Goal: Task Accomplishment & Management: Use online tool/utility

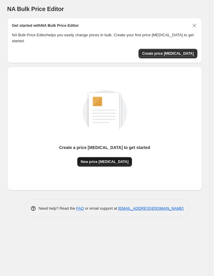
click at [108, 163] on span "New price [MEDICAL_DATA]" at bounding box center [105, 162] width 48 height 5
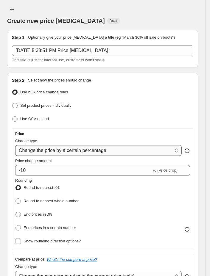
click at [113, 148] on select "Change the price to a certain amount Change the price by a certain amount Chang…" at bounding box center [98, 150] width 166 height 11
select select "to"
click at [15, 146] on select "Change the price to a certain amount Change the price by a certain amount Chang…" at bounding box center [98, 150] width 166 height 11
type input "80.00"
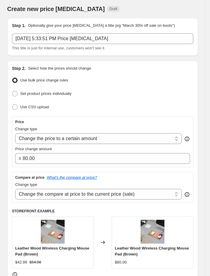
scroll to position [13, 0]
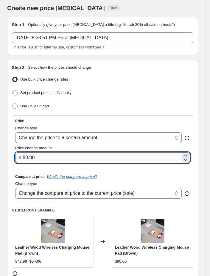
click at [80, 160] on input "80.00" at bounding box center [102, 157] width 158 height 11
drag, startPoint x: 84, startPoint y: 158, endPoint x: 37, endPoint y: 155, distance: 47.4
click at [37, 155] on input "80.00" at bounding box center [102, 157] width 158 height 11
drag, startPoint x: 37, startPoint y: 155, endPoint x: 22, endPoint y: 155, distance: 15.2
click at [22, 155] on div "$ 80.00" at bounding box center [102, 157] width 175 height 11
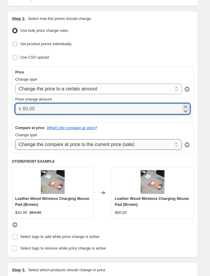
scroll to position [63, 0]
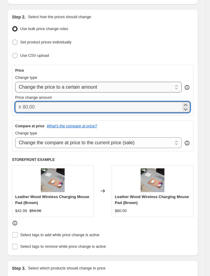
type input "0.00"
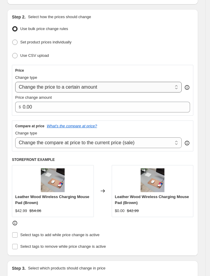
click at [95, 85] on select "Change the price to a certain amount Change the price by a certain amount Chang…" at bounding box center [98, 87] width 166 height 11
select select "by"
click at [15, 82] on select "Change the price to a certain amount Change the price by a certain amount Chang…" at bounding box center [98, 87] width 166 height 11
type input "-10.00"
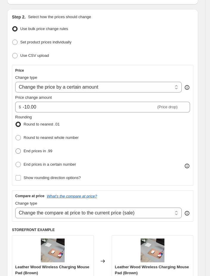
click at [52, 149] on span "End prices in .99" at bounding box center [38, 151] width 29 height 4
click at [16, 149] on input "End prices in .99" at bounding box center [15, 149] width 0 height 0
radio input "true"
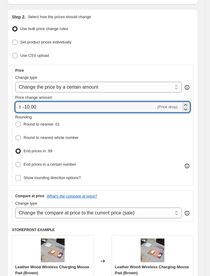
drag, startPoint x: 104, startPoint y: 108, endPoint x: 10, endPoint y: 115, distance: 94.6
click at [11, 114] on div "Step 2. Select how the prices should change Use bulk price change rules Set pro…" at bounding box center [102, 167] width 191 height 317
type input "0.00"
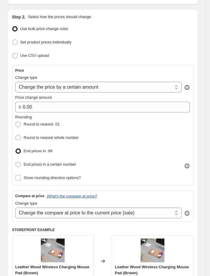
click at [164, 99] on div "Price change amount" at bounding box center [102, 98] width 175 height 6
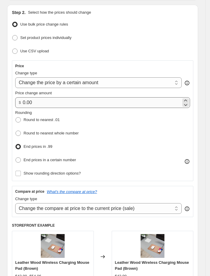
scroll to position [78, 0]
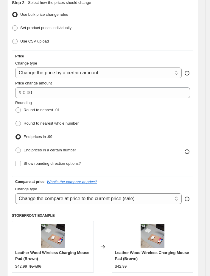
click at [150, 41] on div "Use CSV upload" at bounding box center [102, 41] width 181 height 9
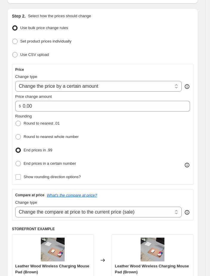
scroll to position [60, 0]
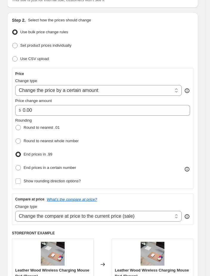
click at [149, 58] on div "Use CSV upload" at bounding box center [102, 59] width 181 height 9
click at [163, 54] on ul "Use bulk price change rules Set product prices individually Use CSV upload" at bounding box center [102, 45] width 181 height 35
click at [157, 40] on ul "Use bulk price change rules Set product prices individually Use CSV upload" at bounding box center [102, 45] width 181 height 35
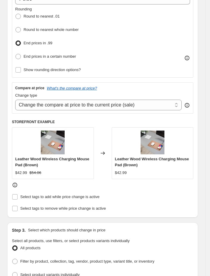
scroll to position [171, 0]
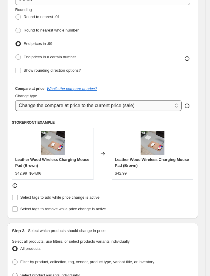
click at [113, 108] on select "Change the compare at price to the current price (sale) Change the compare at p…" at bounding box center [98, 105] width 166 height 11
click at [15, 102] on select "Change the compare at price to the current price (sale) Change the compare at p…" at bounding box center [98, 105] width 166 height 11
click at [95, 109] on select "Change the compare at price to the current price (sale) Change the compare at p…" at bounding box center [98, 105] width 166 height 11
select select "no_change"
click at [15, 102] on select "Change the compare at price to the current price (sale) Change the compare at p…" at bounding box center [98, 105] width 166 height 11
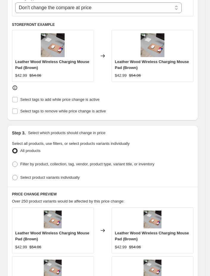
scroll to position [279, 0]
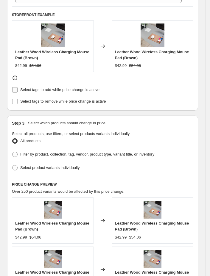
click at [12, 88] on label "Select tags to add while price change is active" at bounding box center [56, 90] width 88 height 8
click at [12, 88] on input "Select tags to add while price change is active" at bounding box center [14, 89] width 5 height 5
checkbox input "true"
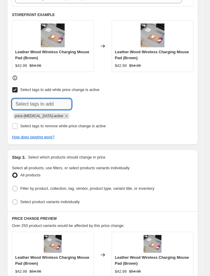
click at [32, 107] on input "text" at bounding box center [42, 104] width 60 height 11
type input ".99 charming"
click at [91, 106] on span ".99 charming" at bounding box center [96, 104] width 22 height 4
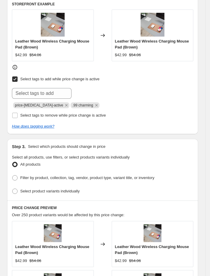
scroll to position [290, 0]
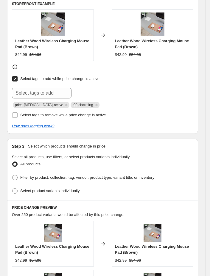
click at [132, 112] on div "Select tags to add while price change is active Submit price-[MEDICAL_DATA]-act…" at bounding box center [102, 97] width 181 height 45
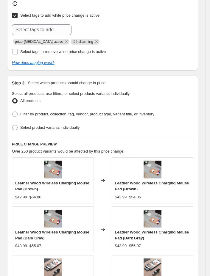
scroll to position [352, 0]
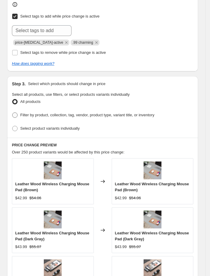
click at [15, 114] on span at bounding box center [15, 115] width 6 height 6
click at [13, 113] on input "Filter by product, collection, tag, vendor, product type, variant title, or inv…" at bounding box center [12, 113] width 0 height 0
radio input "true"
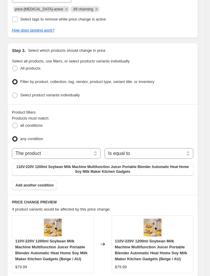
scroll to position [407, 0]
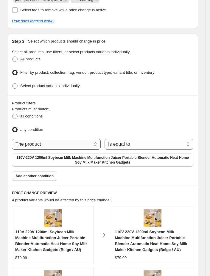
click at [74, 144] on select "The product The product's collection The product's tag The product's vendor The…" at bounding box center [56, 144] width 89 height 11
select select "collection"
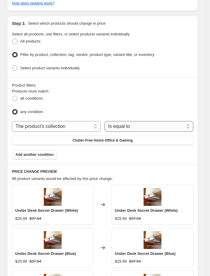
click at [144, 130] on select "Is equal to Is not equal to" at bounding box center [148, 126] width 89 height 11
click at [133, 130] on select "Is equal to Is not equal to" at bounding box center [148, 126] width 89 height 11
click at [117, 141] on span "Clutter-Free Home Office & Gaming" at bounding box center [102, 140] width 60 height 5
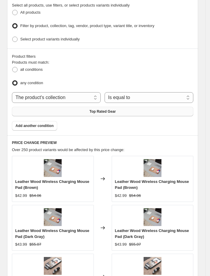
scroll to position [453, 0]
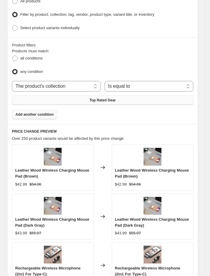
click at [54, 117] on span "Add another condition" at bounding box center [34, 114] width 38 height 5
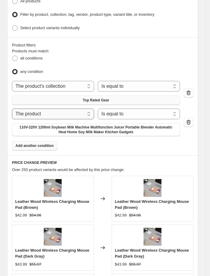
click at [91, 114] on select "The product The product's collection The product's tag The product's vendor The…" at bounding box center [53, 114] width 82 height 11
click at [12, 111] on select "The product The product's collection The product's tag The product's vendor The…" at bounding box center [53, 114] width 82 height 11
click at [122, 133] on span "110V-220V 1200ml Soybean Milk Machine Multifunction Juicer Portable Blender Aut…" at bounding box center [95, 130] width 161 height 10
click at [28, 59] on span "all conditions" at bounding box center [31, 58] width 22 height 4
click at [13, 56] on input "all conditions" at bounding box center [12, 56] width 0 height 0
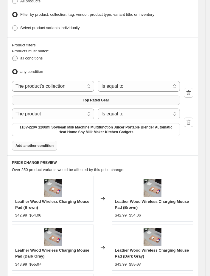
radio input "true"
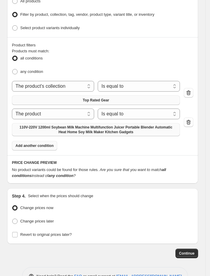
click at [101, 134] on span "110V-220V 1200ml Soybean Milk Machine Multifunction Juicer Portable Blender Aut…" at bounding box center [95, 130] width 161 height 10
click at [92, 134] on span "110V-220V 1200ml Soybean Milk Machine Multifunction Juicer Portable Blender Aut…" at bounding box center [95, 130] width 161 height 10
click at [113, 116] on select "Is equal to Is not equal to" at bounding box center [139, 114] width 82 height 11
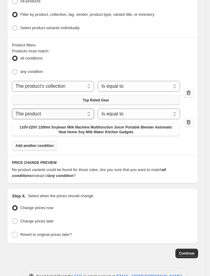
click at [91, 118] on select "The product The product's collection The product's tag The product's vendor The…" at bounding box center [53, 114] width 82 height 11
select select "product_type"
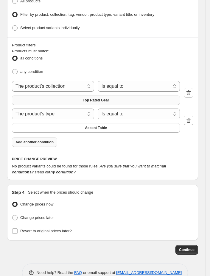
click at [162, 70] on ul "all conditions any condition" at bounding box center [102, 65] width 181 height 22
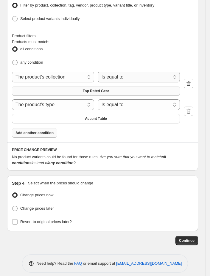
scroll to position [462, 0]
click at [117, 124] on button "Accent Table" at bounding box center [96, 119] width 168 height 10
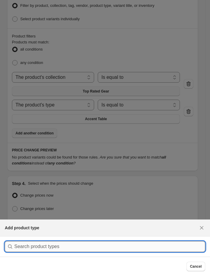
click at [66, 251] on input ":r2k:" at bounding box center [109, 246] width 191 height 11
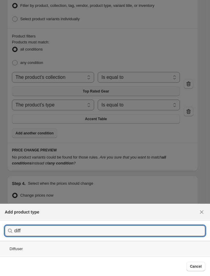
type input "diff"
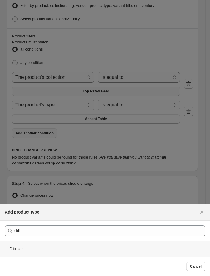
click at [52, 244] on div "Diffuser" at bounding box center [105, 249] width 210 height 16
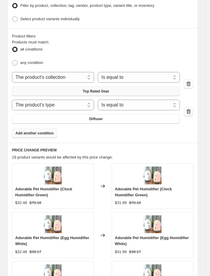
click at [191, 114] on icon "button" at bounding box center [188, 111] width 4 height 5
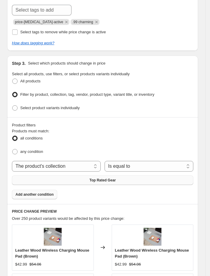
scroll to position [357, 0]
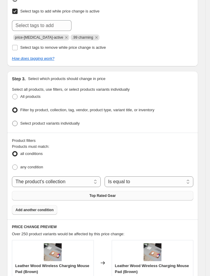
click at [52, 127] on span "Select product variants individually" at bounding box center [49, 124] width 59 height 6
click at [13, 121] on input "Select product variants individually" at bounding box center [12, 121] width 0 height 0
radio input "true"
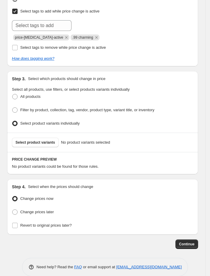
scroll to position [370, 0]
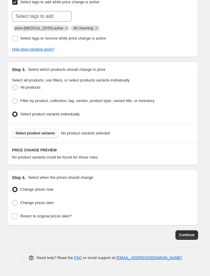
click at [37, 132] on span "Select product variants" at bounding box center [35, 133] width 40 height 5
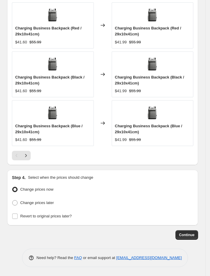
scroll to position [630, 0]
click at [194, 235] on span "Continue" at bounding box center [186, 235] width 15 height 5
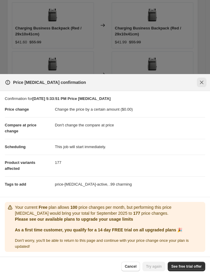
click at [197, 80] on button "Close" at bounding box center [202, 83] width 10 height 10
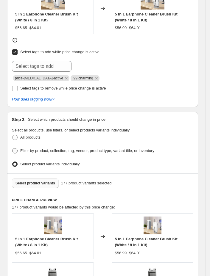
scroll to position [317, 0]
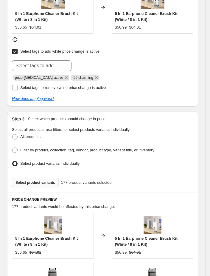
click at [40, 185] on span "Select product variants" at bounding box center [35, 182] width 40 height 5
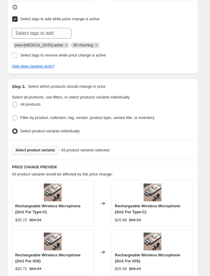
scroll to position [347, 0]
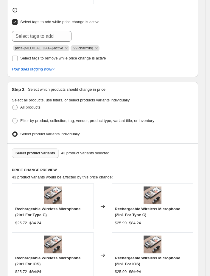
click at [33, 155] on span "Select product variants" at bounding box center [35, 153] width 40 height 5
click at [176, 131] on ul "All products Filter by product, collection, tag, vendor, product type, variant …" at bounding box center [102, 120] width 181 height 35
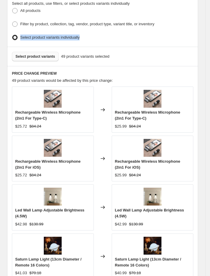
scroll to position [630, 0]
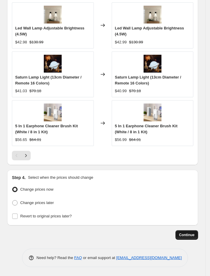
click at [185, 231] on button "Continue" at bounding box center [186, 235] width 23 height 10
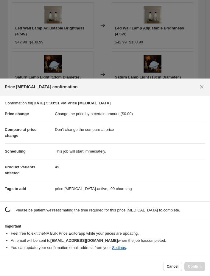
scroll to position [0, 0]
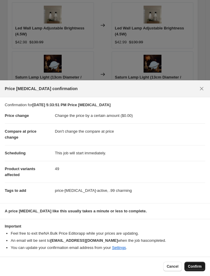
click at [190, 266] on span "Confirm" at bounding box center [195, 266] width 14 height 5
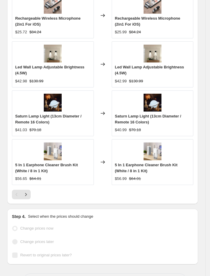
scroll to position [623, 0]
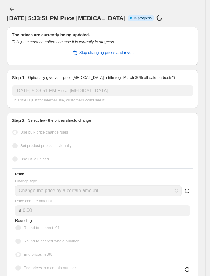
scroll to position [0, 0]
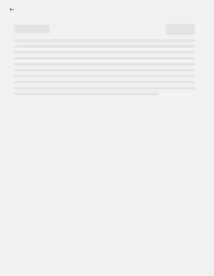
select select "by"
select select "no_change"
